Goal: Task Accomplishment & Management: Complete application form

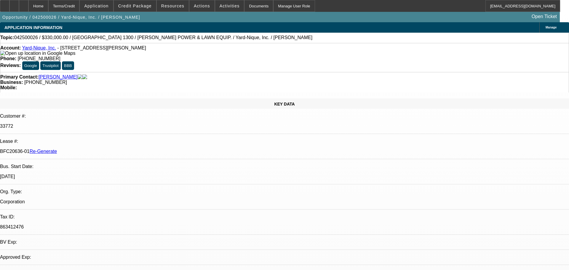
select select "0"
select select "2"
select select "0"
select select "2"
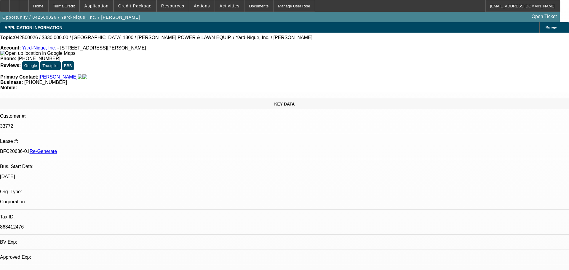
select select "0"
select select "2"
select select "0"
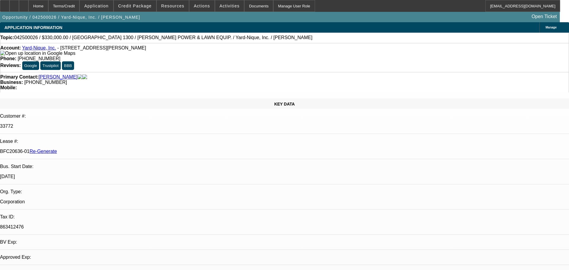
select select "2"
select select "0"
select select "1"
select select "2"
select select "6"
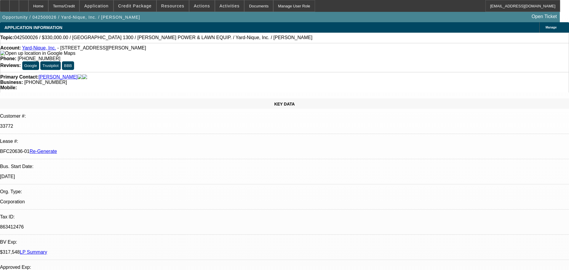
select select "1"
select select "2"
select select "6"
select select "1"
select select "2"
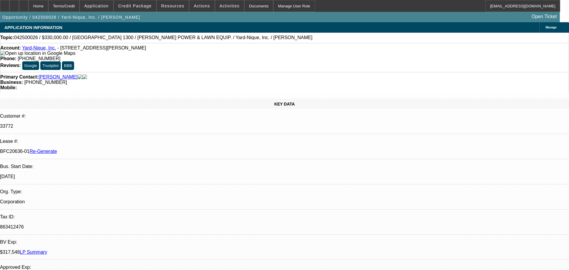
select select "6"
select select "1"
select select "2"
select select "6"
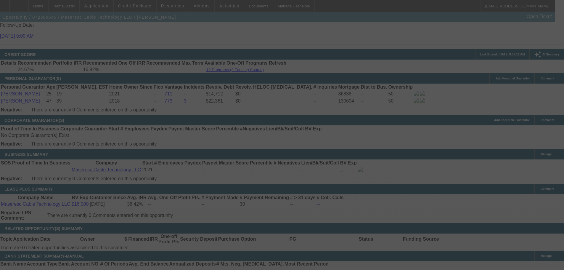
scroll to position [889, 0]
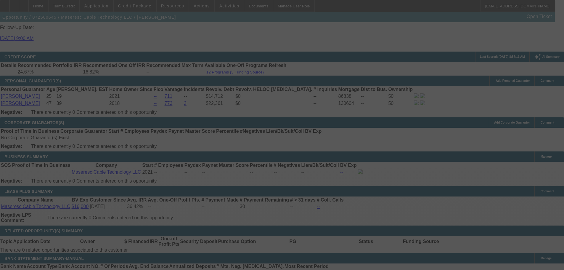
select select "0"
select select "2"
select select "0"
select select "6"
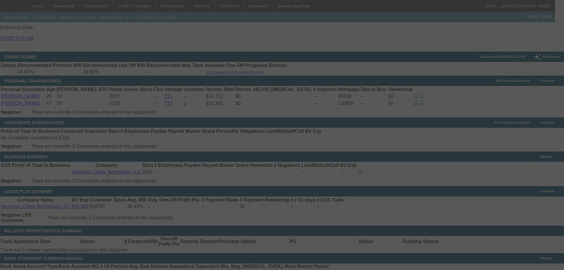
select select "0"
select select "2"
select select "0"
select select "6"
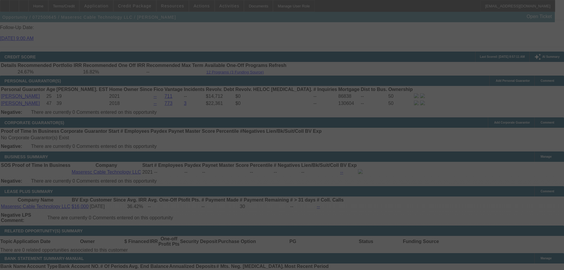
select select "0"
select select "2"
select select "0"
select select "6"
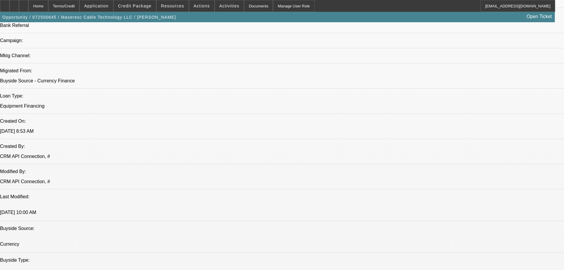
scroll to position [0, 0]
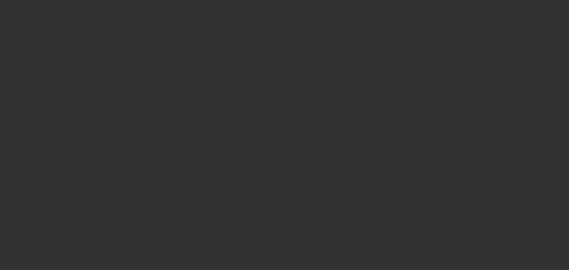
select select "0"
select select "2"
select select "0"
select select "6"
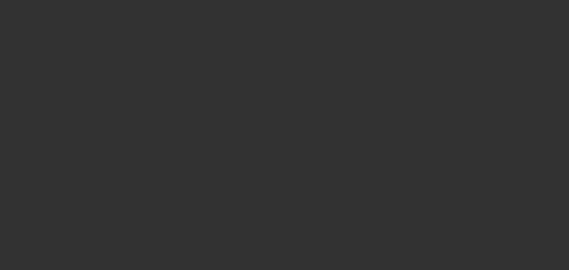
select select "0"
select select "2"
select select "0"
select select "6"
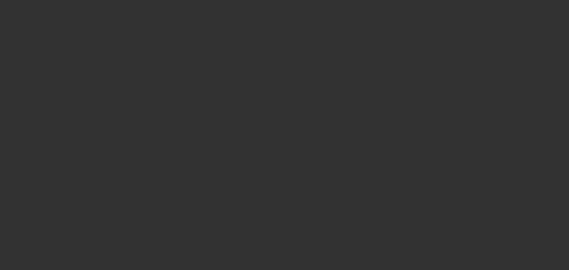
select select "0.15"
select select "2"
select select "0"
select select "6"
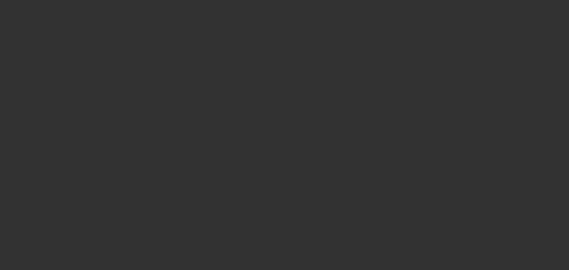
select select "0.15"
select select "2"
select select "0"
select select "6"
